Goal: Learn about a topic: Understand process/instructions

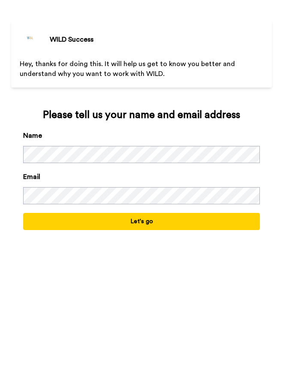
click at [203, 226] on button "Let's go" at bounding box center [141, 221] width 236 height 17
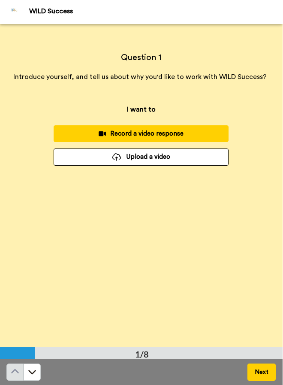
click at [261, 367] on button "Next" at bounding box center [262, 371] width 28 height 17
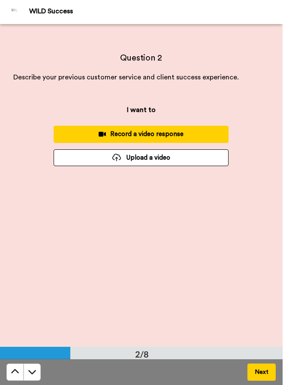
scroll to position [323, 0]
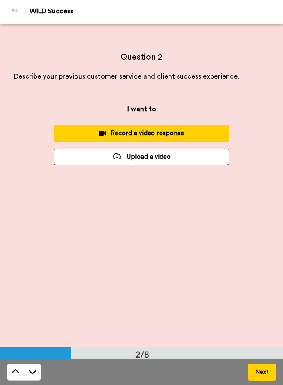
click at [262, 368] on button "Next" at bounding box center [262, 371] width 28 height 17
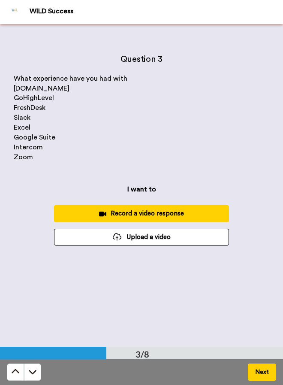
scroll to position [645, 0]
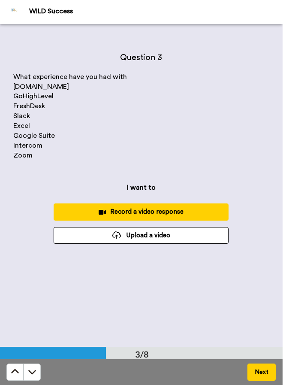
click at [263, 368] on button "Next" at bounding box center [262, 371] width 28 height 17
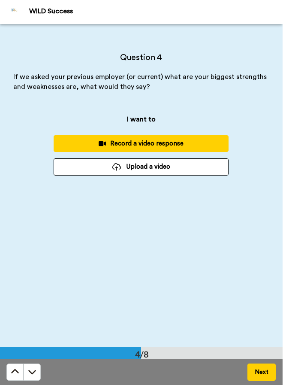
scroll to position [968, 0]
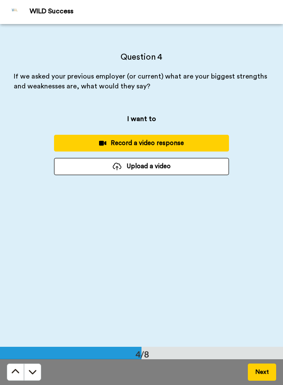
click at [264, 365] on button "Next" at bounding box center [262, 371] width 28 height 17
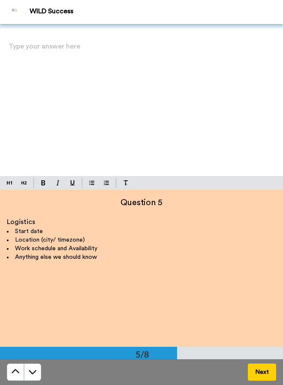
scroll to position [1291, 0]
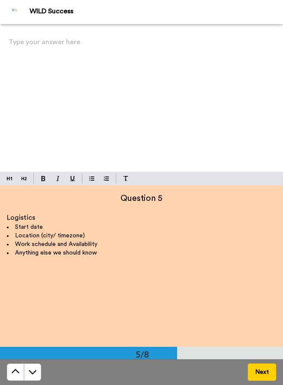
click at [259, 365] on button "Next" at bounding box center [262, 371] width 28 height 17
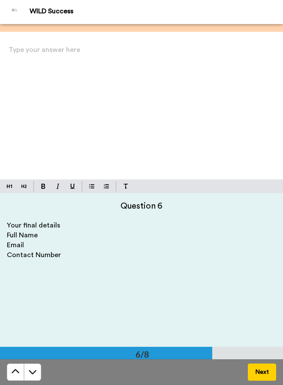
scroll to position [1613, 0]
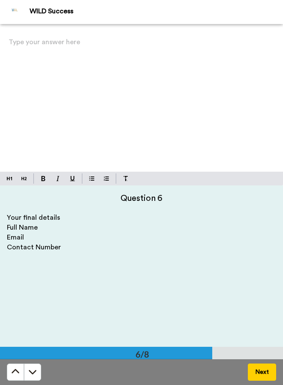
click at [258, 369] on button "Next" at bounding box center [262, 371] width 28 height 17
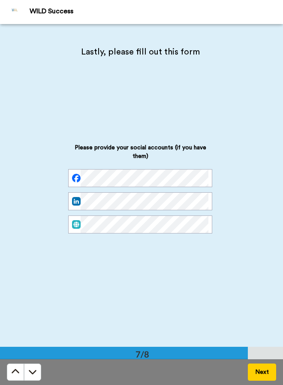
scroll to position [0, 0]
click at [13, 368] on icon at bounding box center [15, 371] width 9 height 9
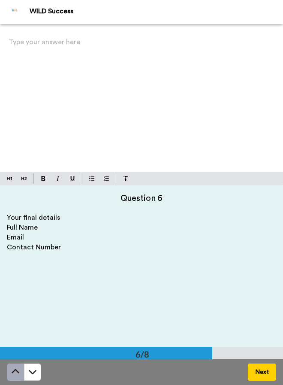
click at [11, 370] on button at bounding box center [15, 371] width 17 height 17
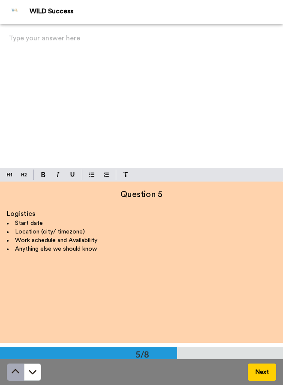
click at [11, 370] on button at bounding box center [15, 371] width 17 height 17
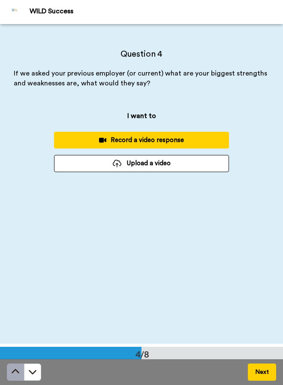
scroll to position [968, 0]
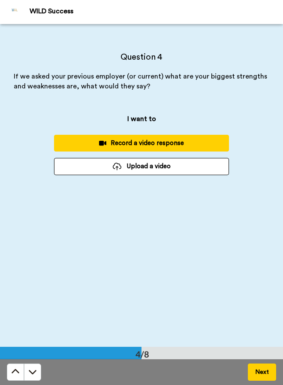
click at [5, 367] on div "Next" at bounding box center [141, 372] width 283 height 26
click at [3, 368] on div "Next" at bounding box center [141, 372] width 283 height 26
click at [11, 371] on icon at bounding box center [15, 371] width 9 height 9
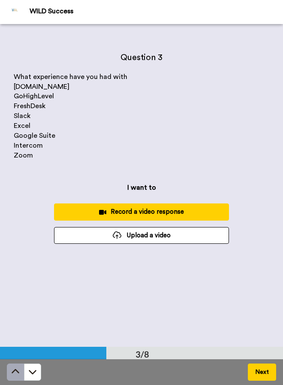
click at [10, 368] on button at bounding box center [15, 371] width 17 height 17
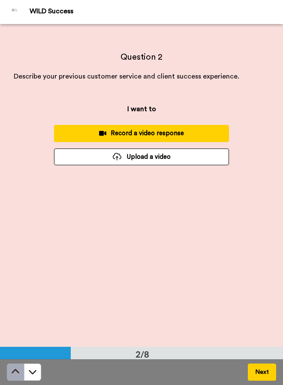
click at [7, 368] on button at bounding box center [15, 371] width 17 height 17
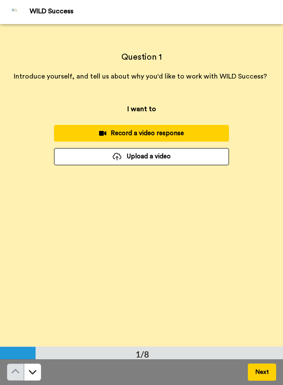
scroll to position [0, 0]
